Goal: Task Accomplishment & Management: Use online tool/utility

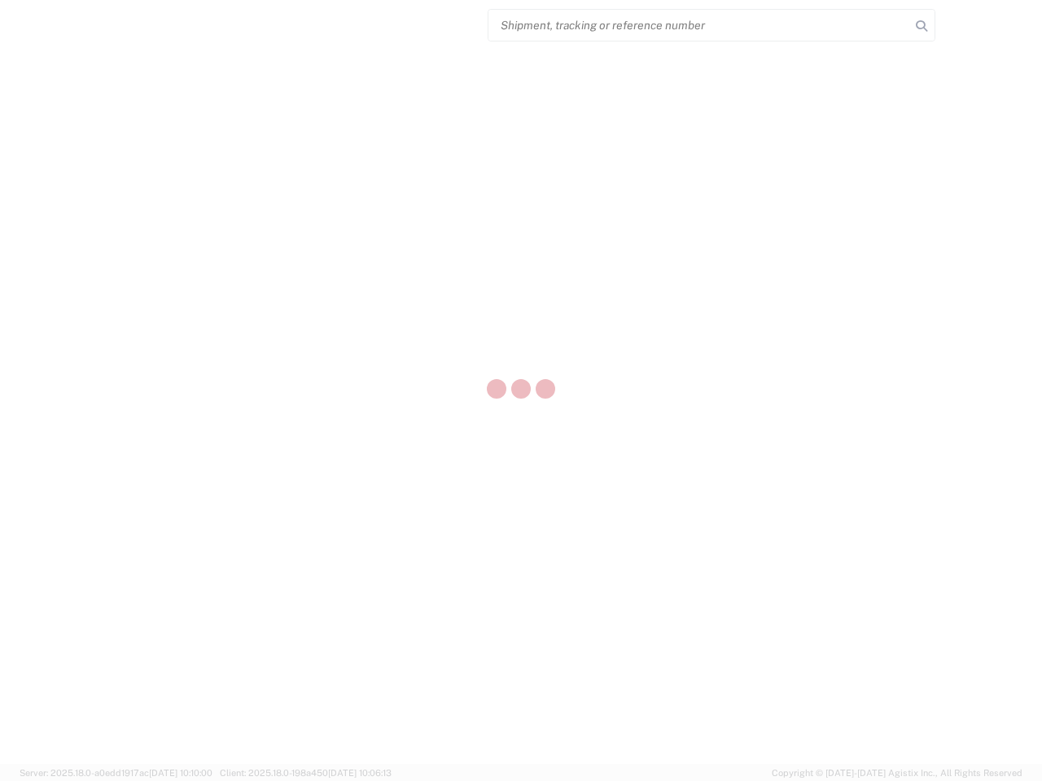
select select "US"
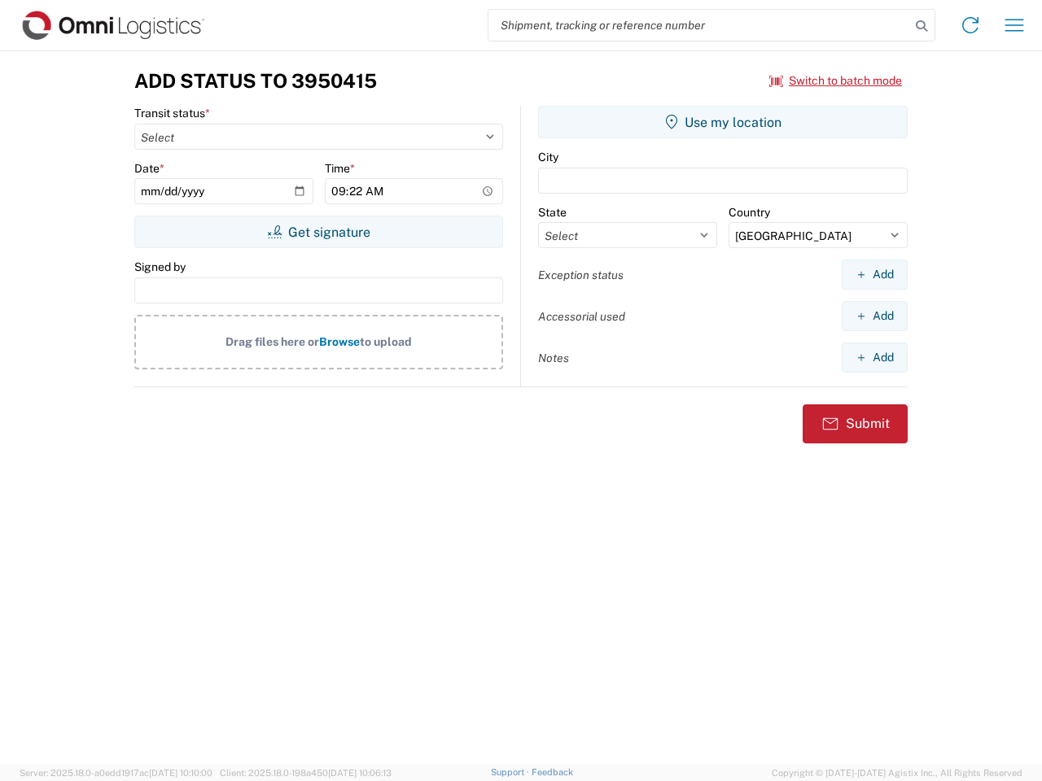
click at [699, 25] on input "search" at bounding box center [699, 25] width 422 height 31
click at [921, 26] on icon at bounding box center [921, 26] width 23 height 23
click at [970, 25] on icon at bounding box center [970, 25] width 26 height 26
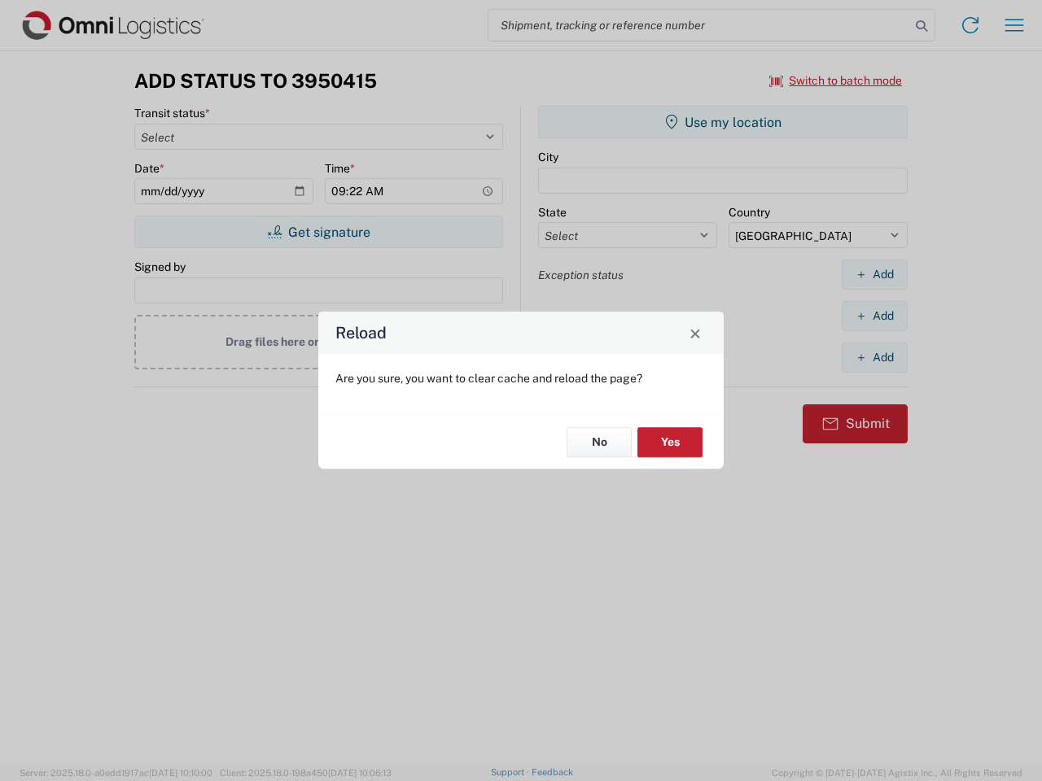
click at [1014, 25] on div "Reload Are you sure, you want to clear cache and reload the page? No Yes" at bounding box center [521, 390] width 1042 height 781
click at [836, 81] on div "Reload Are you sure, you want to clear cache and reload the page? No Yes" at bounding box center [521, 390] width 1042 height 781
click at [318, 232] on div "Reload Are you sure, you want to clear cache and reload the page? No Yes" at bounding box center [521, 390] width 1042 height 781
click at [723, 122] on div "Reload Are you sure, you want to clear cache and reload the page? No Yes" at bounding box center [521, 390] width 1042 height 781
click at [874, 274] on div "Reload Are you sure, you want to clear cache and reload the page? No Yes" at bounding box center [521, 390] width 1042 height 781
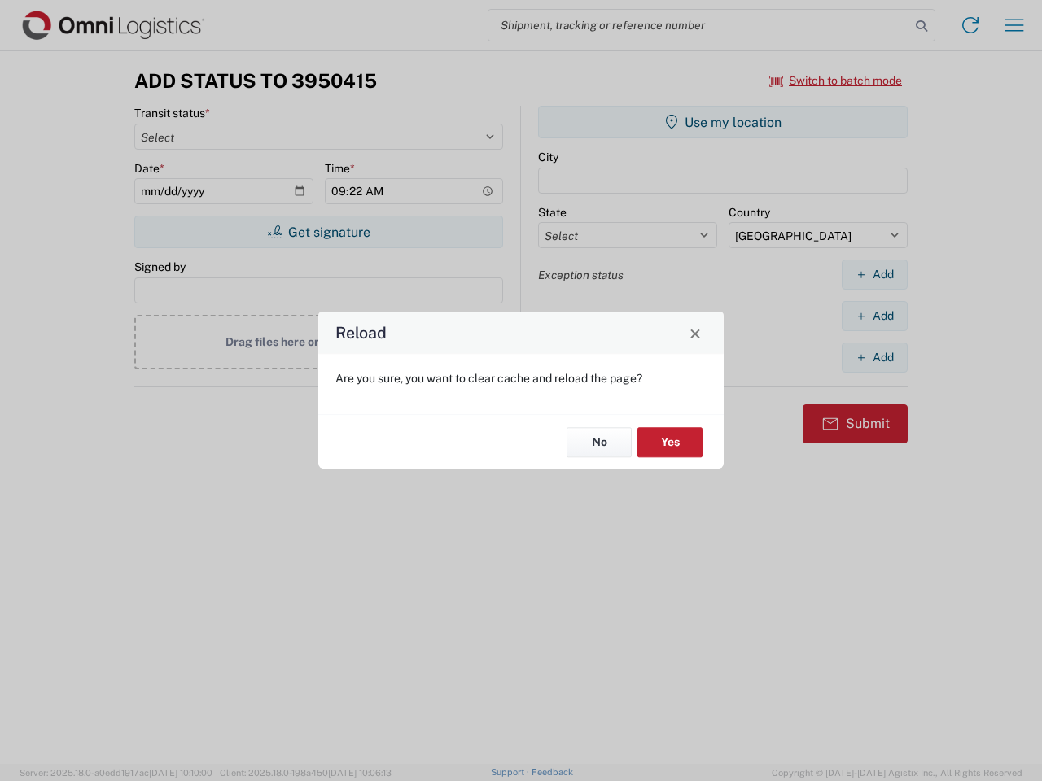
click at [874, 316] on div "Reload Are you sure, you want to clear cache and reload the page? No Yes" at bounding box center [521, 390] width 1042 height 781
click at [874, 357] on div "Reload Are you sure, you want to clear cache and reload the page? No Yes" at bounding box center [521, 390] width 1042 height 781
